Goal: Transaction & Acquisition: Book appointment/travel/reservation

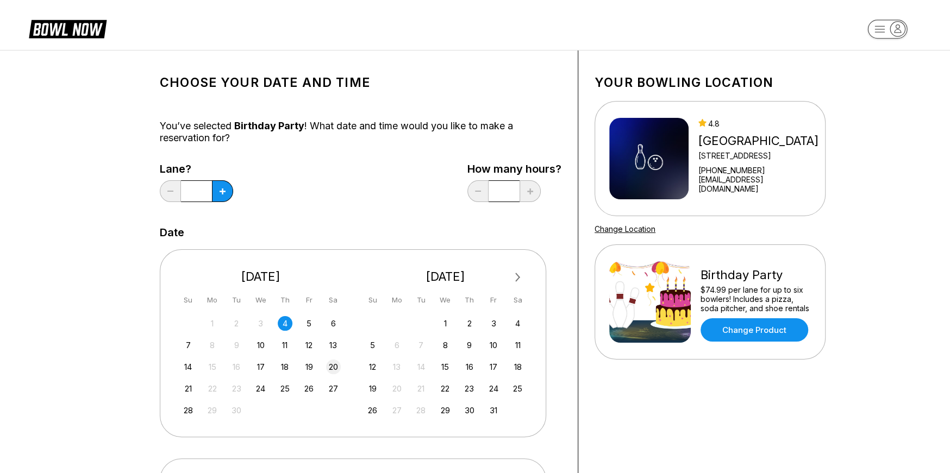
click at [337, 369] on div "20" at bounding box center [333, 367] width 15 height 15
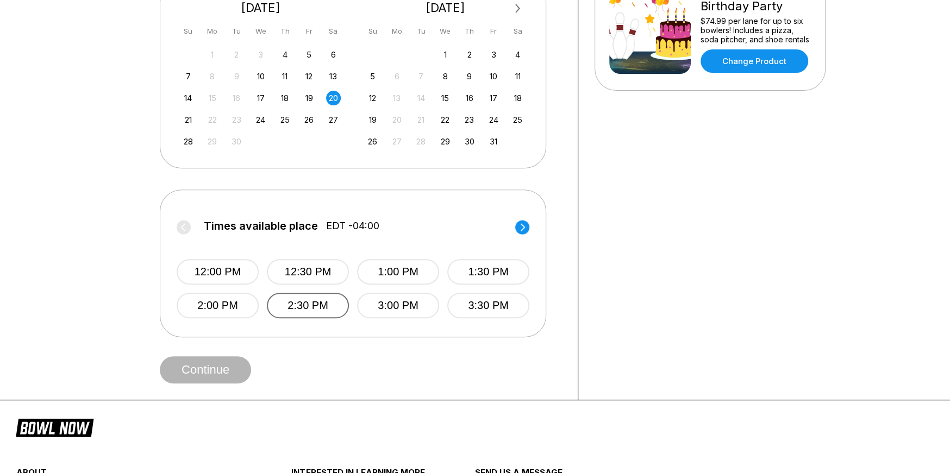
scroll to position [271, 0]
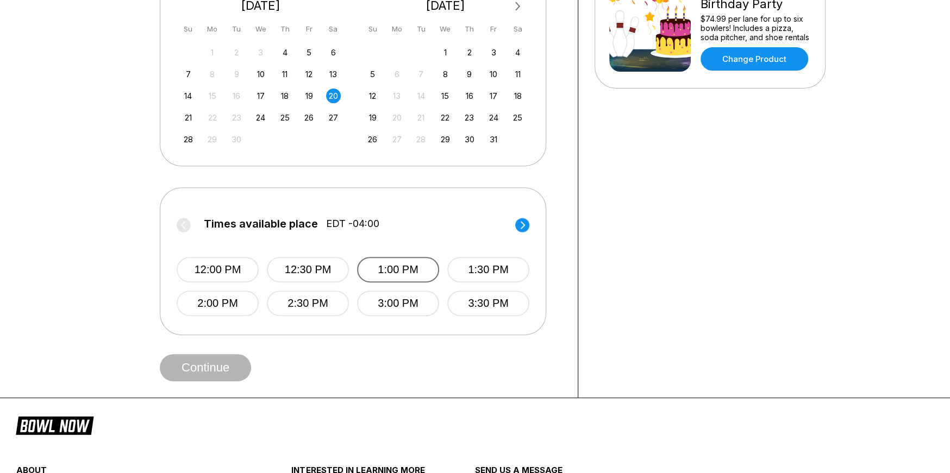
click at [398, 276] on button "1:00 PM" at bounding box center [398, 270] width 82 height 26
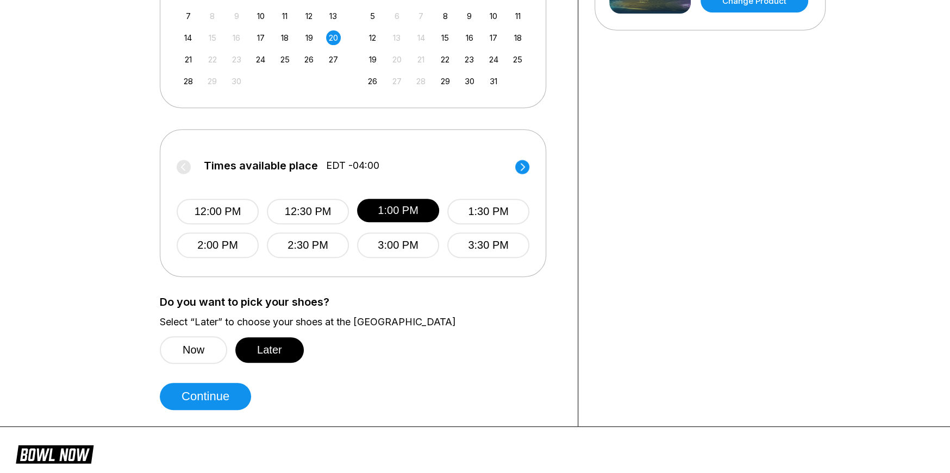
scroll to position [381, 0]
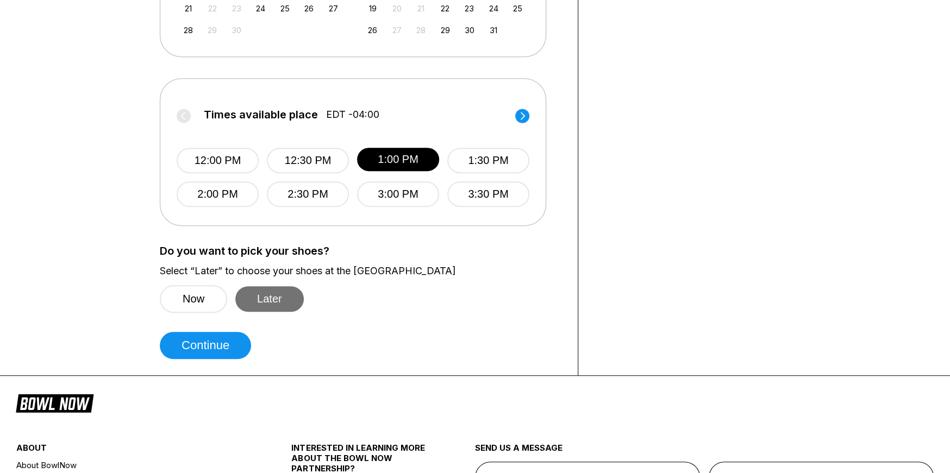
click at [266, 304] on button "Later" at bounding box center [269, 299] width 68 height 26
click at [226, 337] on button "Continue" at bounding box center [205, 345] width 91 height 27
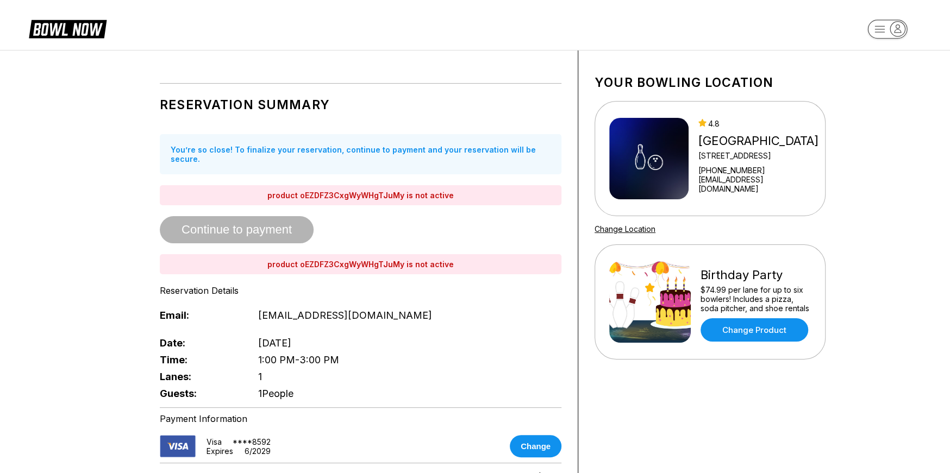
scroll to position [109, 0]
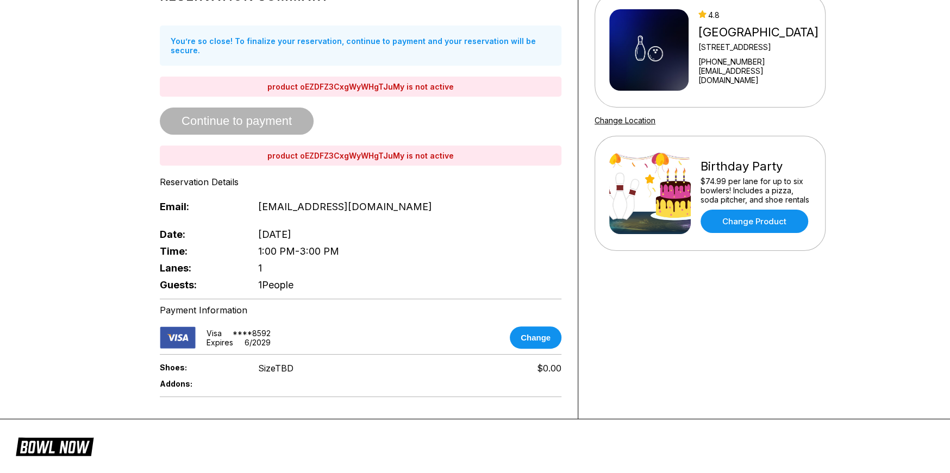
click at [227, 115] on div "Reservation Summary You’re so close! To finalize your reservation, continue to …" at bounding box center [361, 136] width 402 height 313
click at [345, 77] on div "product oEZDFZ3CxgWyWHgTJuMy is not active" at bounding box center [361, 87] width 402 height 20
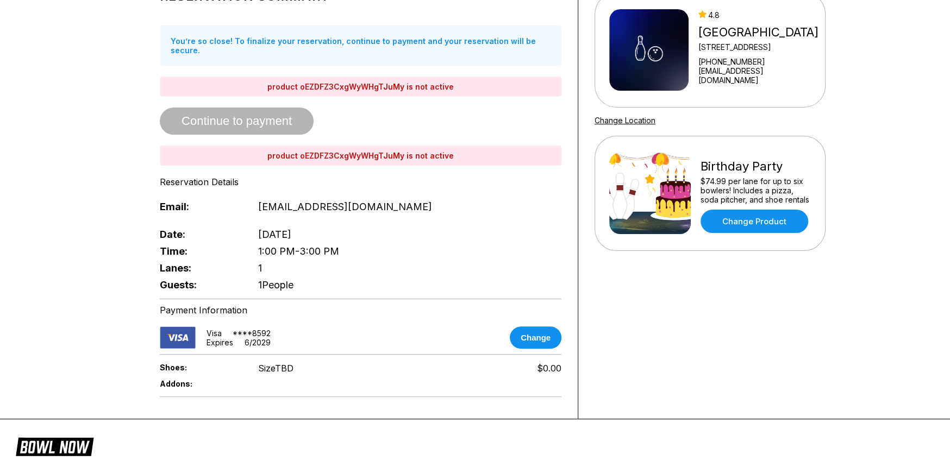
click at [345, 77] on div "product oEZDFZ3CxgWyWHgTJuMy is not active" at bounding box center [361, 87] width 402 height 20
click at [346, 77] on div "product oEZDFZ3CxgWyWHgTJuMy is not active" at bounding box center [361, 87] width 402 height 20
click at [451, 184] on div "Reservation Summary You’re so close! To finalize your reservation, continue to …" at bounding box center [361, 136] width 402 height 313
click at [453, 186] on div "Reservation Summary You’re so close! To finalize your reservation, continue to …" at bounding box center [361, 136] width 402 height 313
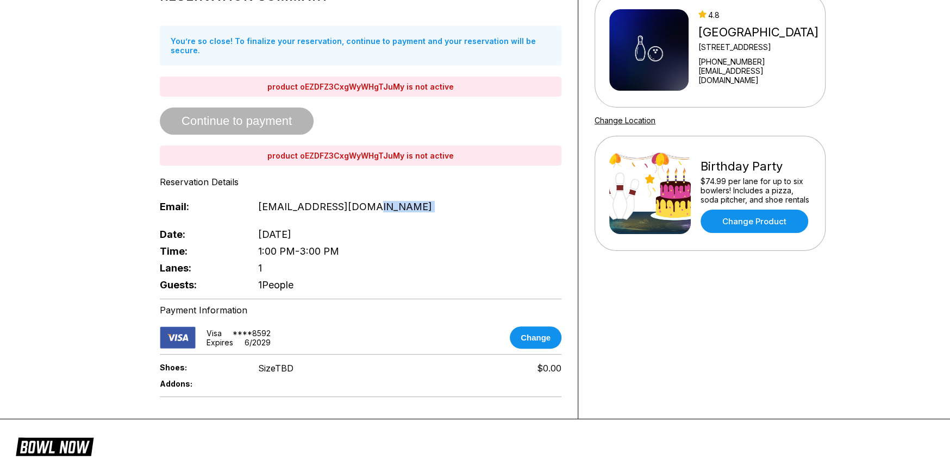
click at [453, 186] on div "Reservation Summary You’re so close! To finalize your reservation, continue to …" at bounding box center [361, 136] width 402 height 313
click at [349, 278] on div "Guests: 1 People" at bounding box center [361, 285] width 402 height 17
drag, startPoint x: 346, startPoint y: 280, endPoint x: 290, endPoint y: 251, distance: 63.7
click at [308, 264] on div "Date: Saturday ,September 20 Time: 1:00 PM - 3:00 PM Lanes: 1 Guests: 1 People" at bounding box center [361, 259] width 402 height 67
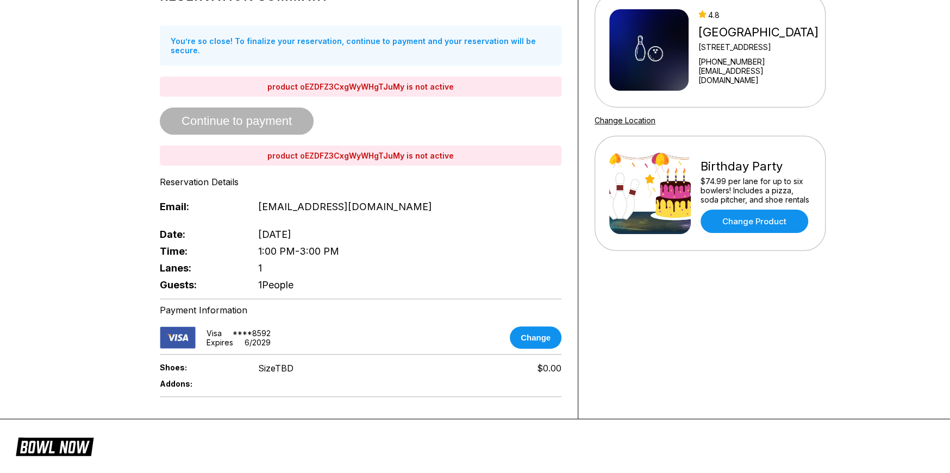
drag, startPoint x: 290, startPoint y: 251, endPoint x: 276, endPoint y: 243, distance: 16.1
click at [278, 245] on div "Time: 1:00 PM - 3:00 PM" at bounding box center [361, 251] width 402 height 17
click at [243, 184] on div "Reservation Summary You’re so close! To finalize your reservation, continue to …" at bounding box center [361, 136] width 402 height 313
click at [284, 268] on div "Date: Saturday ,September 20 Time: 1:00 PM - 3:00 PM Lanes: 1 Guests: 1 People" at bounding box center [361, 259] width 402 height 67
click at [255, 107] on div "Reservation Summary You’re so close! To finalize your reservation, continue to …" at bounding box center [361, 136] width 402 height 313
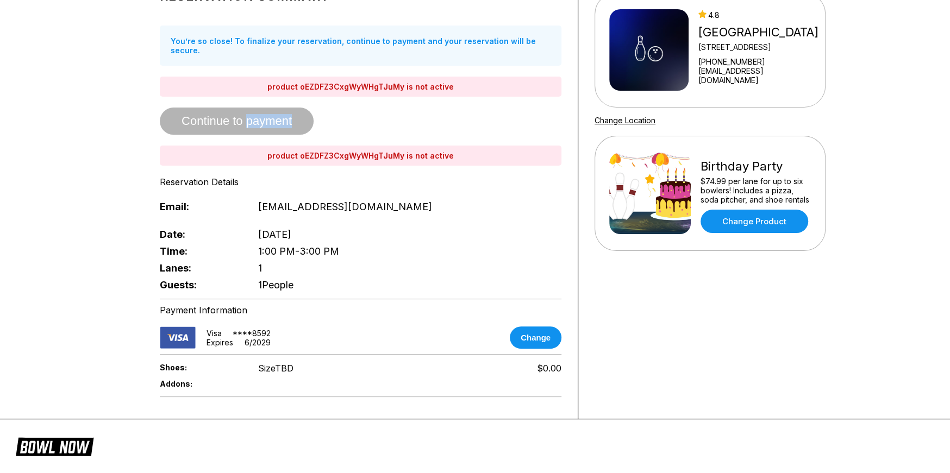
click at [255, 107] on div "Reservation Summary You’re so close! To finalize your reservation, continue to …" at bounding box center [361, 136] width 402 height 313
drag, startPoint x: 325, startPoint y: 184, endPoint x: 322, endPoint y: 218, distance: 34.3
click at [325, 187] on div "Reservation Summary You’re so close! To finalize your reservation, continue to …" at bounding box center [361, 136] width 402 height 313
drag, startPoint x: 309, startPoint y: 247, endPoint x: 307, endPoint y: 276, distance: 28.4
click at [308, 254] on div "Date: Saturday ,September 20 Time: 1:00 PM - 3:00 PM Lanes: 1 Guests: 1 People" at bounding box center [361, 259] width 402 height 67
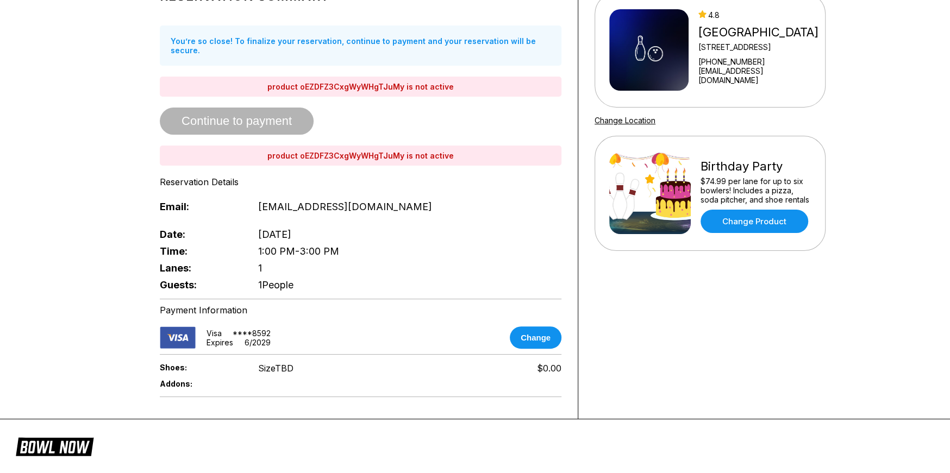
drag, startPoint x: 307, startPoint y: 279, endPoint x: 360, endPoint y: 317, distance: 65.5
click at [308, 282] on div "Guests: 1 People" at bounding box center [361, 285] width 402 height 17
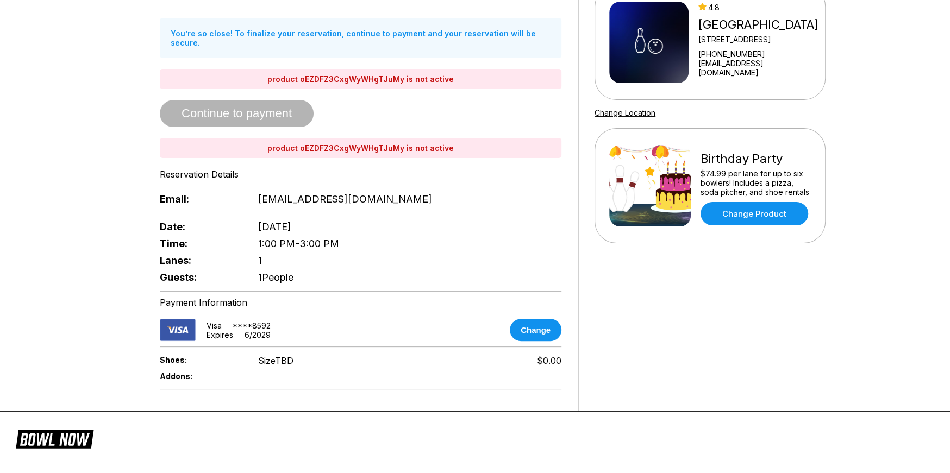
scroll to position [271, 0]
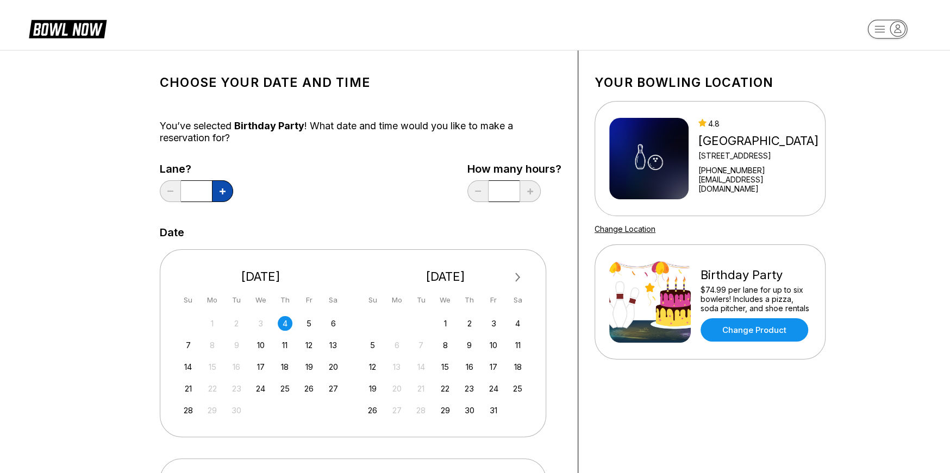
click at [224, 186] on button at bounding box center [222, 191] width 21 height 22
type input "*"
click at [331, 358] on div "14 15 16 17 18 19 20" at bounding box center [260, 366] width 163 height 16
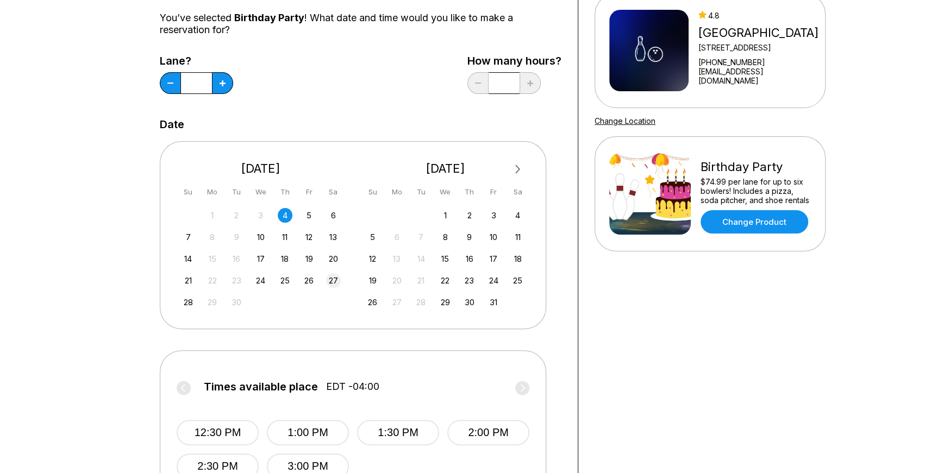
scroll to position [109, 0]
click at [327, 256] on div "20" at bounding box center [333, 258] width 15 height 15
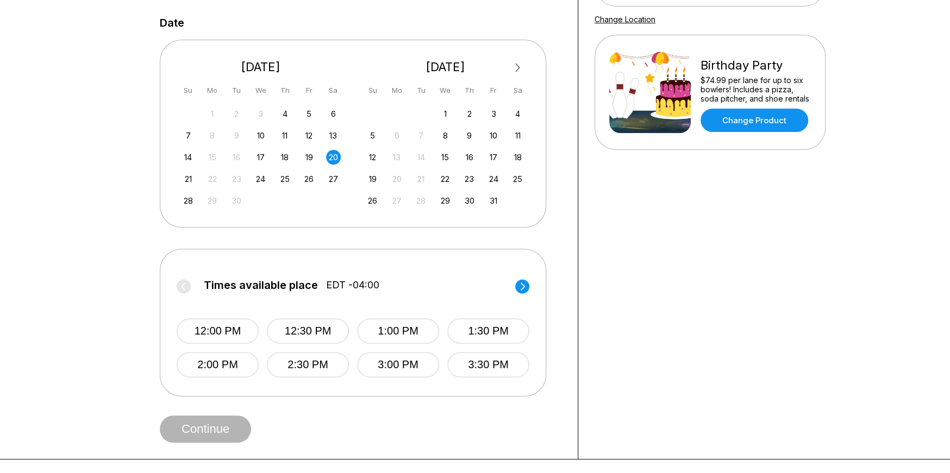
scroll to position [217, 0]
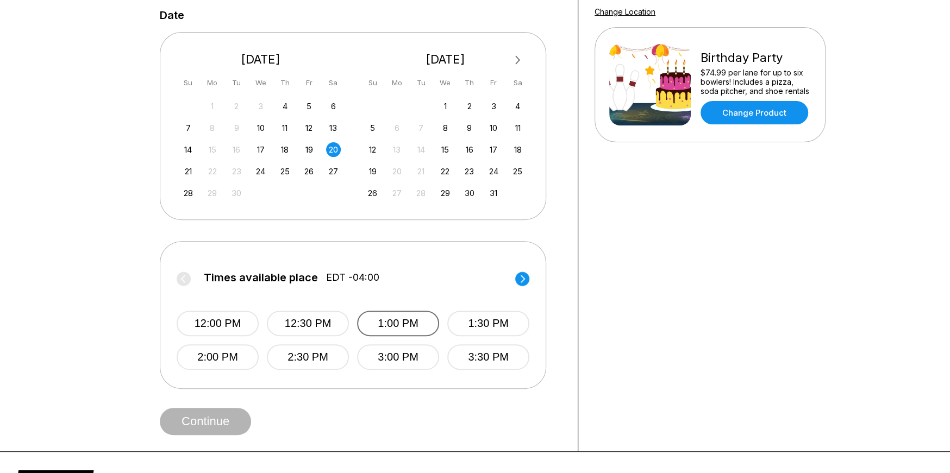
click at [395, 331] on button "1:00 PM" at bounding box center [398, 324] width 82 height 26
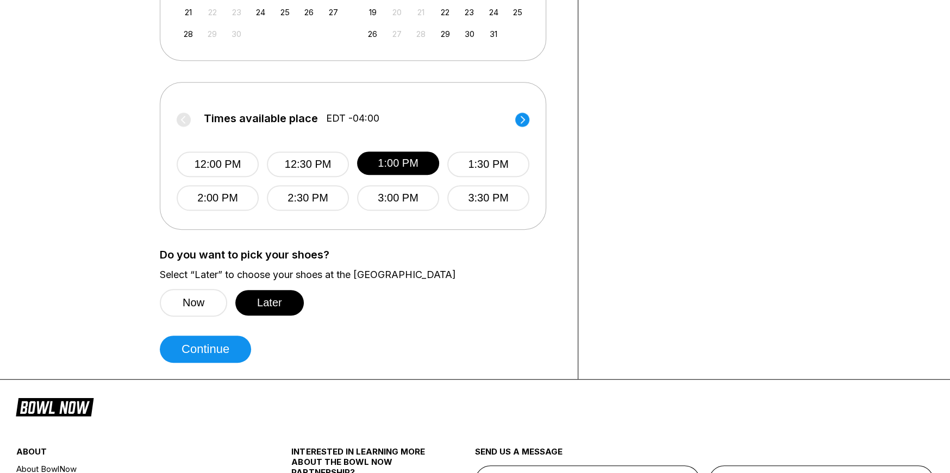
scroll to position [381, 0]
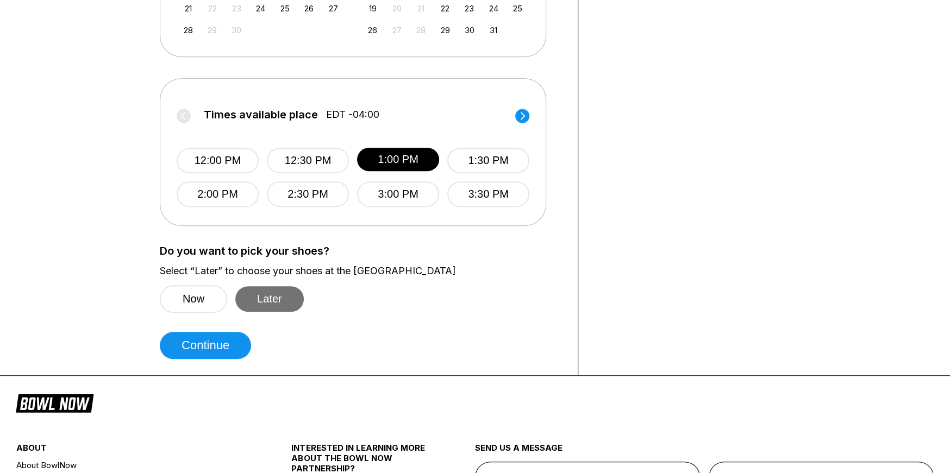
click at [264, 298] on button "Later" at bounding box center [269, 299] width 68 height 26
click at [195, 349] on button "Continue" at bounding box center [205, 345] width 91 height 27
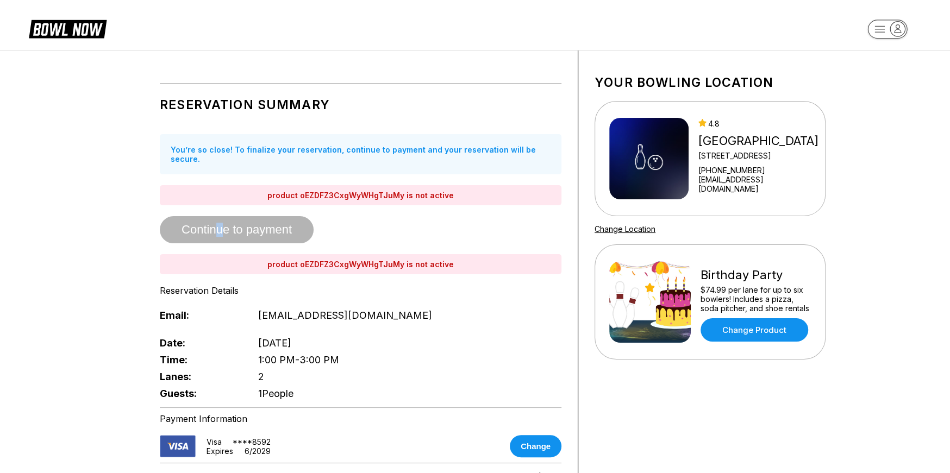
click at [220, 223] on div "Reservation Summary You’re so close! To finalize your reservation, continue to …" at bounding box center [361, 245] width 402 height 313
click at [221, 223] on div "Reservation Summary You’re so close! To finalize your reservation, continue to …" at bounding box center [361, 245] width 402 height 313
click at [452, 352] on div "Time: 1:00 PM - 3:00 PM" at bounding box center [361, 360] width 402 height 17
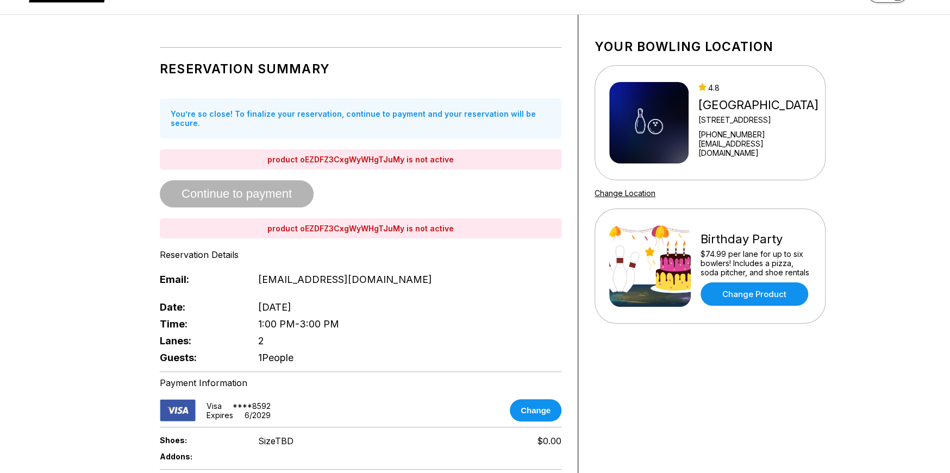
scroll to position [54, 0]
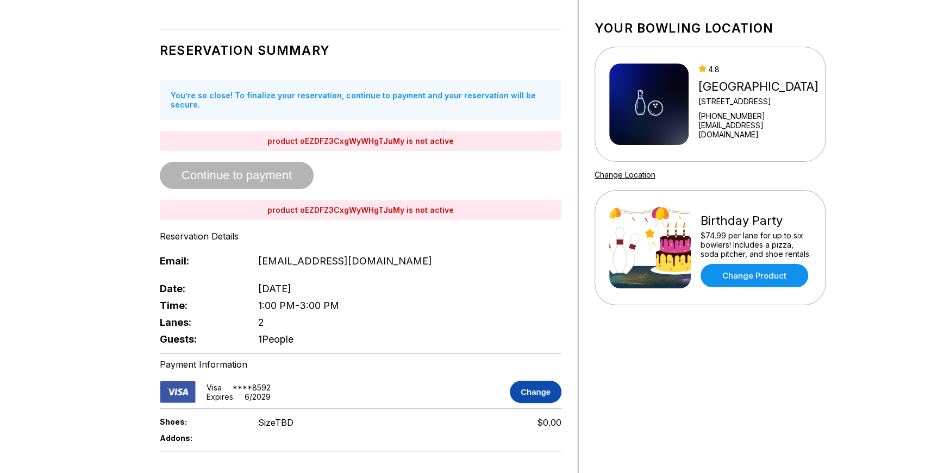
click at [523, 388] on button "Change" at bounding box center [536, 392] width 52 height 22
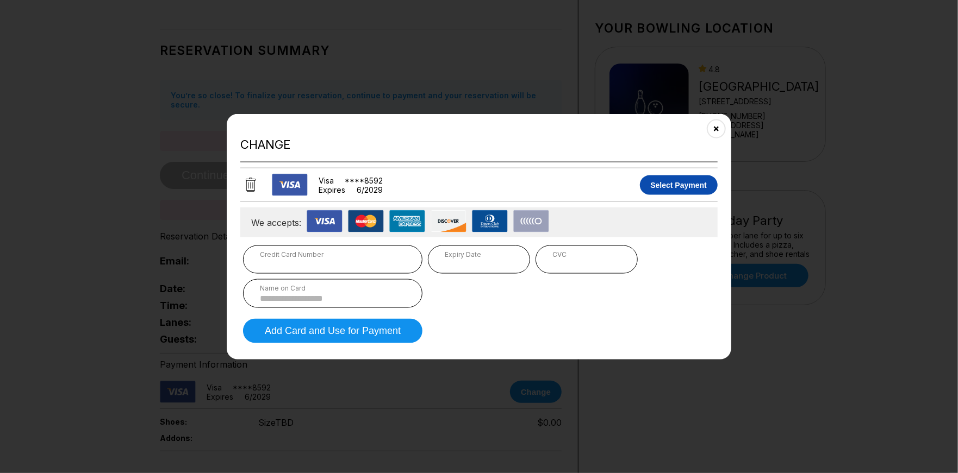
click at [678, 188] on button "Select Payment" at bounding box center [679, 185] width 78 height 20
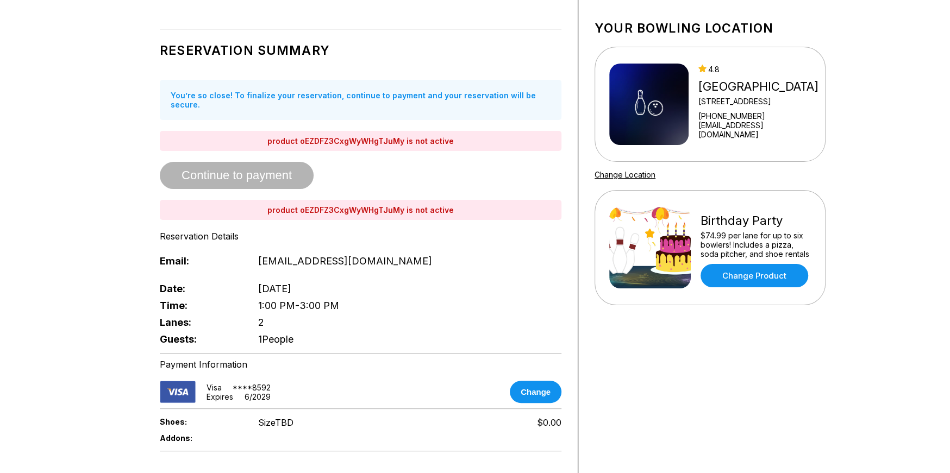
click at [266, 168] on div "Reservation Summary You’re so close! To finalize your reservation, continue to …" at bounding box center [361, 191] width 402 height 313
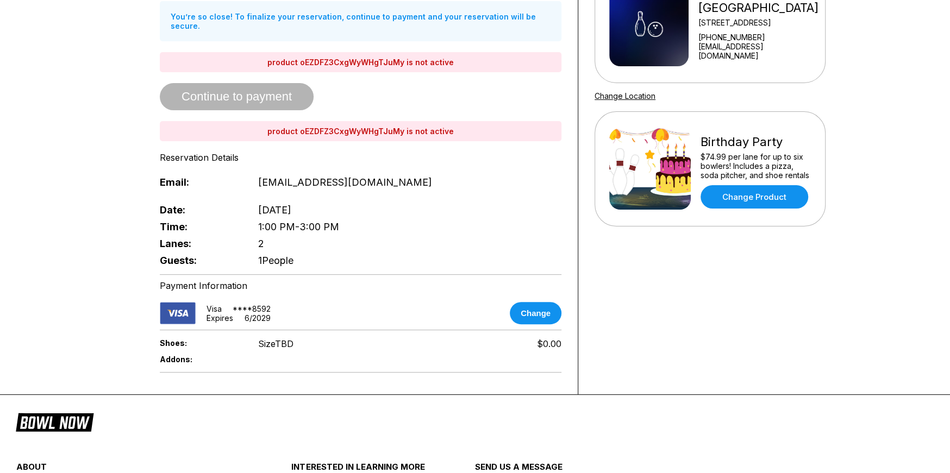
scroll to position [0, 0]
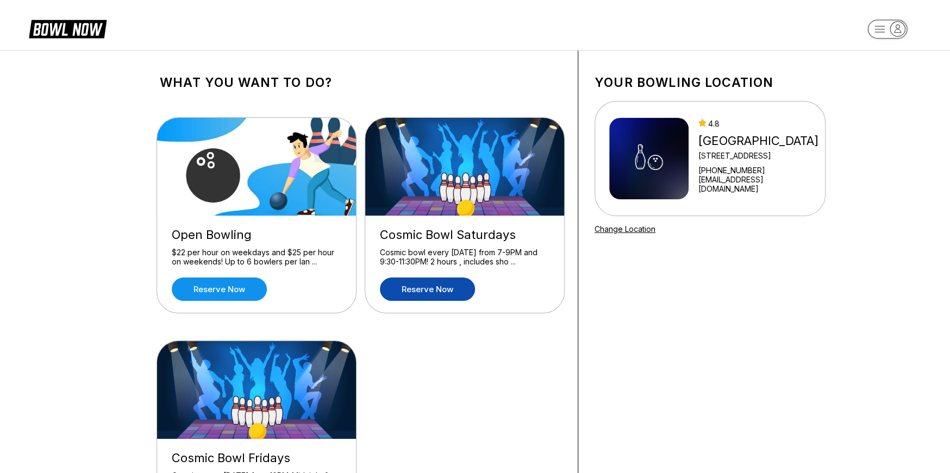
click at [430, 284] on link "Reserve now" at bounding box center [427, 289] width 95 height 23
